Goal: Check status: Check status

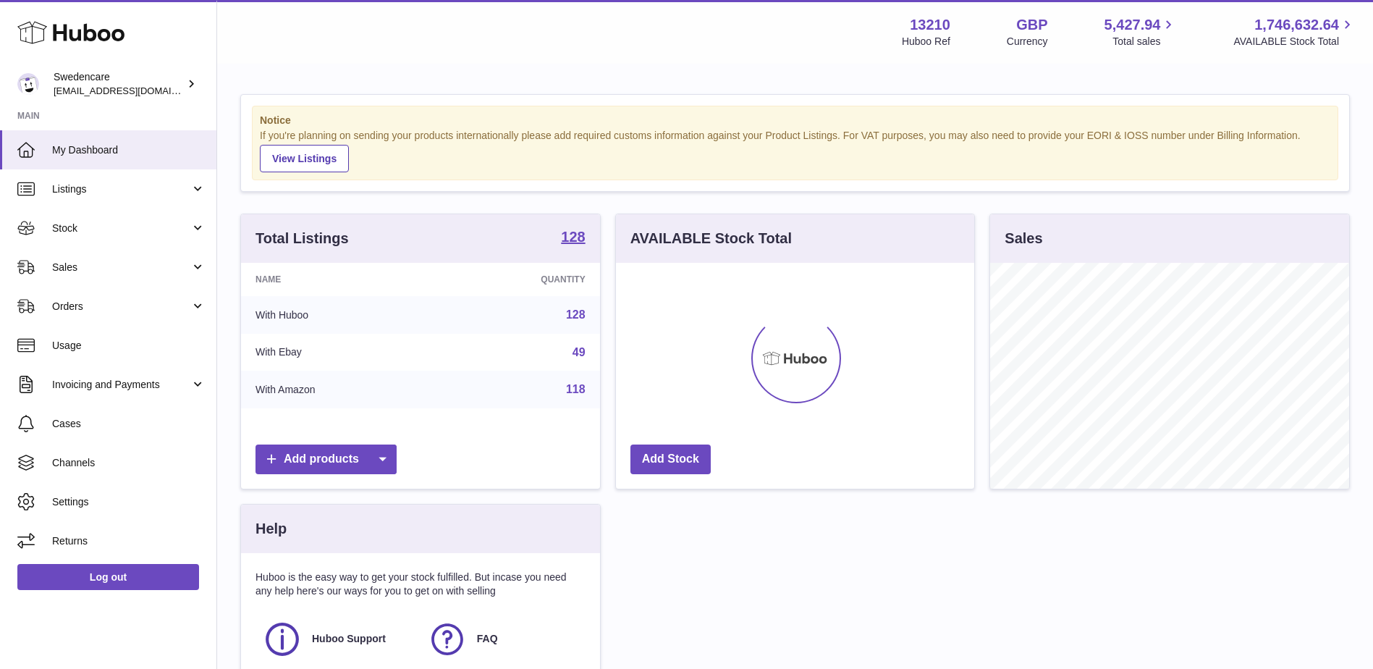
scroll to position [226, 358]
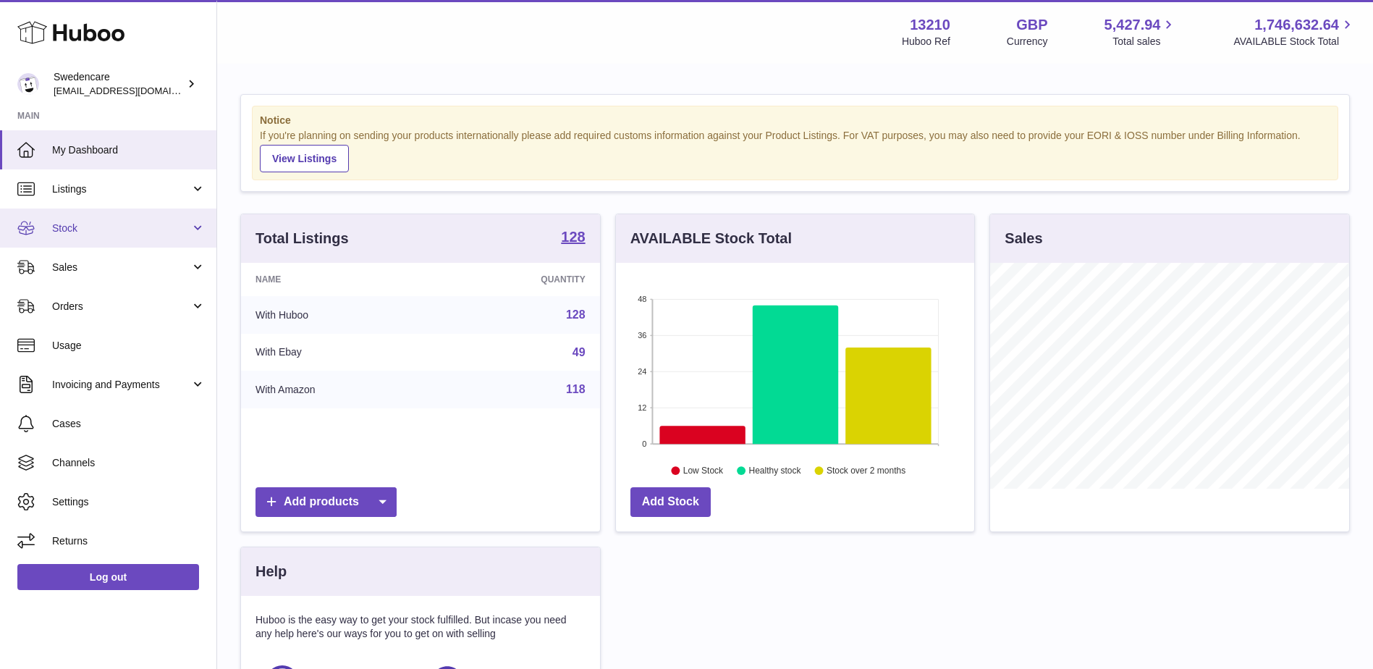
click at [148, 229] on span "Stock" at bounding box center [121, 228] width 138 height 14
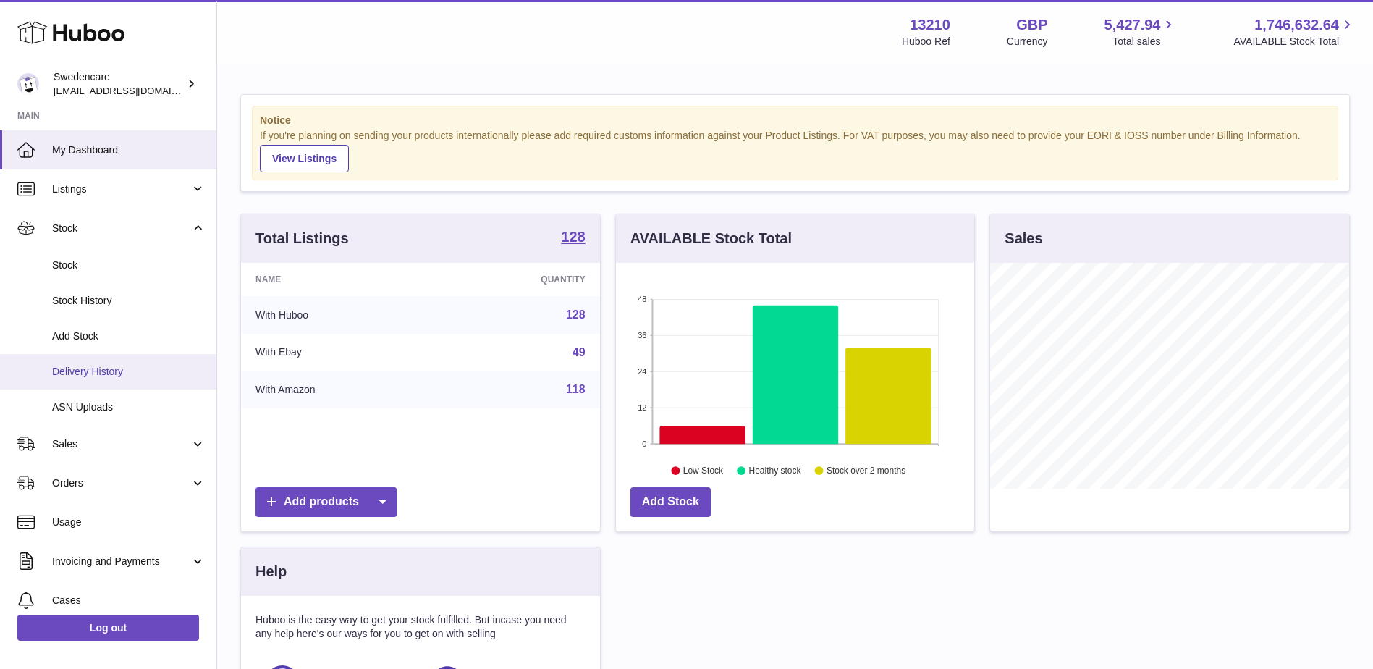
click at [102, 373] on span "Delivery History" at bounding box center [128, 372] width 153 height 14
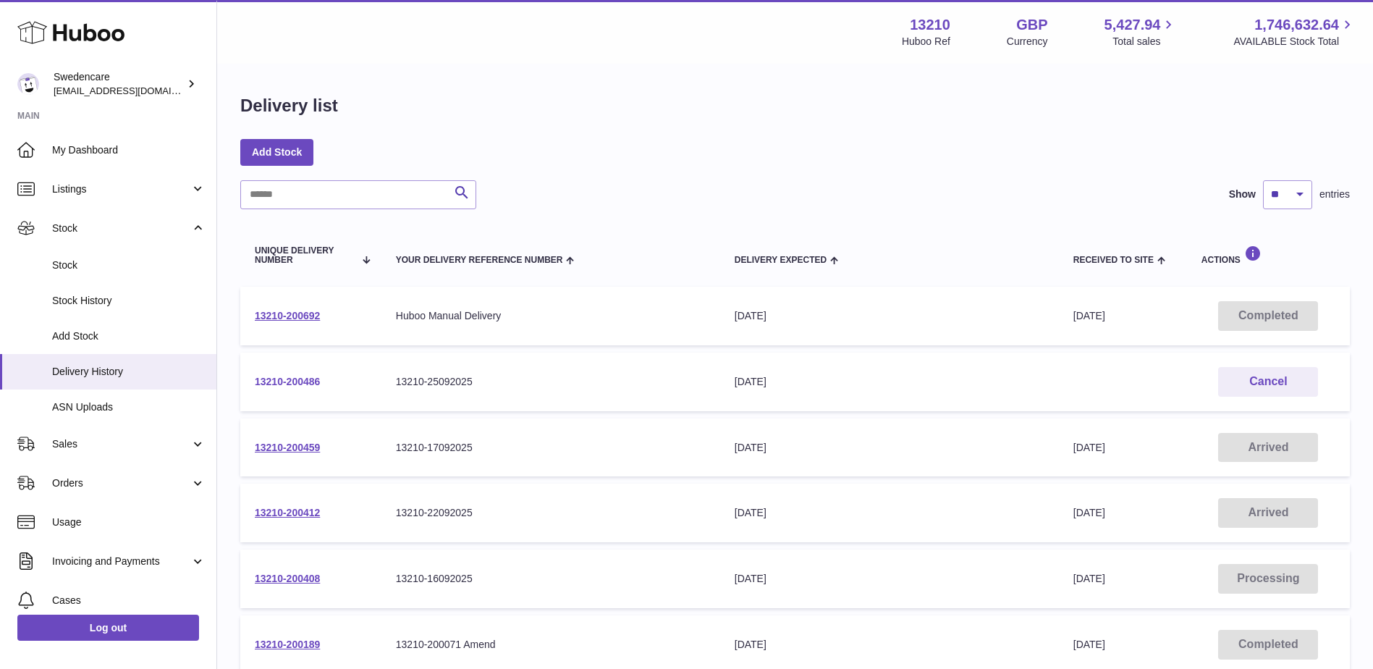
click at [292, 384] on link "13210-200486" at bounding box center [287, 382] width 65 height 12
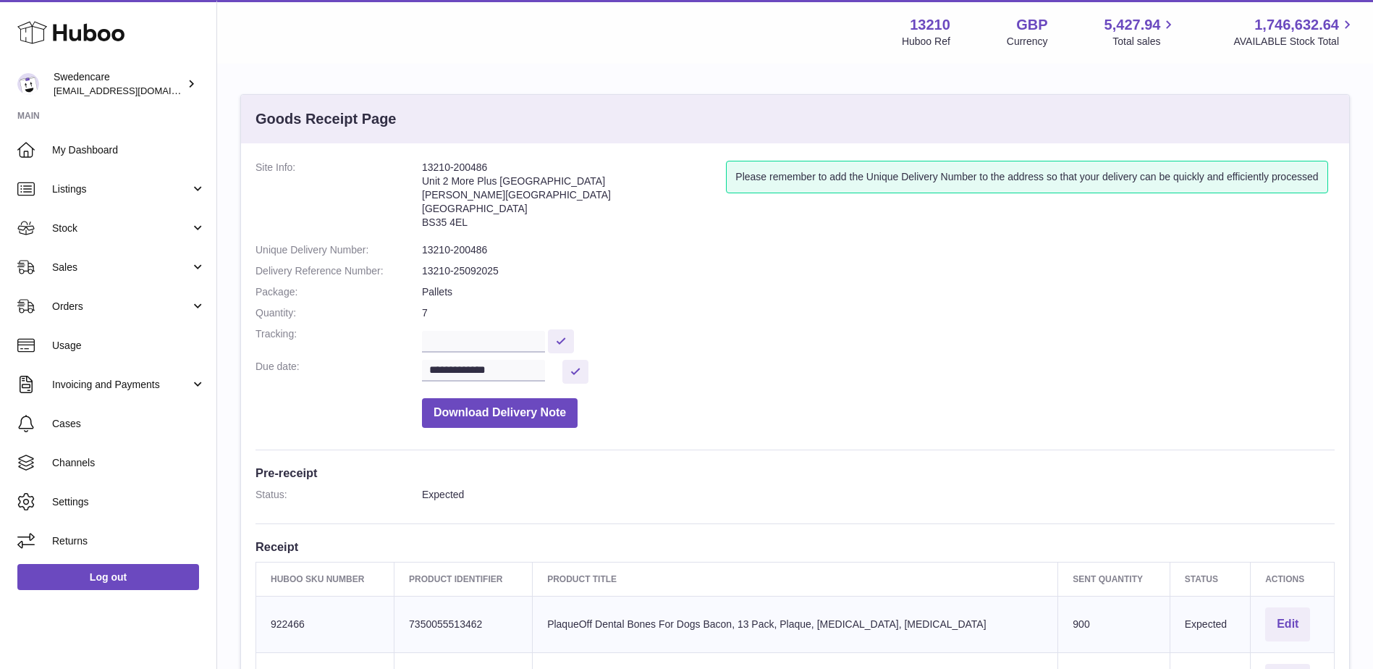
drag, startPoint x: 490, startPoint y: 165, endPoint x: 426, endPoint y: 164, distance: 63.7
click at [426, 164] on address "13210-200486 Unit 2 More Plus [GEOGRAPHIC_DATA][PERSON_NAME][STREET_ADDRESS]" at bounding box center [574, 198] width 304 height 75
click at [626, 253] on dd "13210-200486" at bounding box center [878, 250] width 912 height 14
drag, startPoint x: 418, startPoint y: 252, endPoint x: 517, endPoint y: 242, distance: 98.9
click at [517, 242] on dl "**********" at bounding box center [794, 298] width 1079 height 274
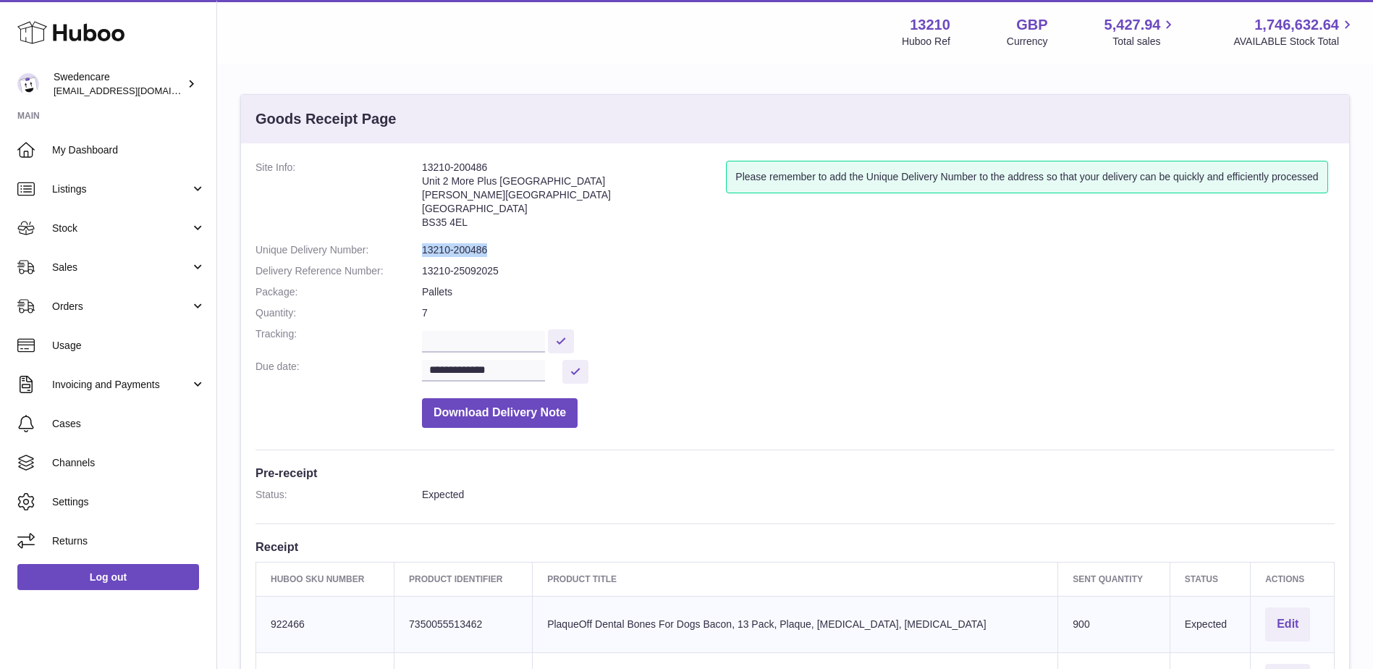
copy dl "13210-200486"
